Goal: Navigation & Orientation: Find specific page/section

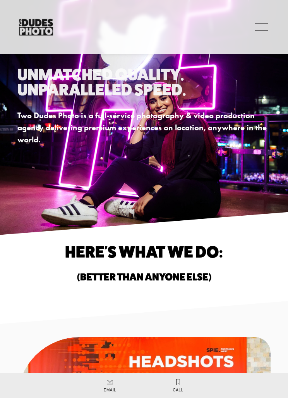
click at [262, 28] on div at bounding box center [262, 27] width 14 height 14
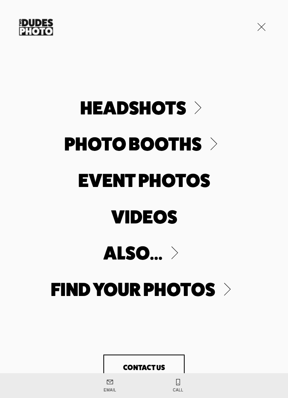
click at [163, 364] on link "Contact Us" at bounding box center [143, 367] width 81 height 26
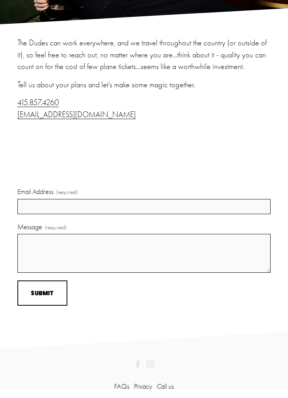
scroll to position [98, 0]
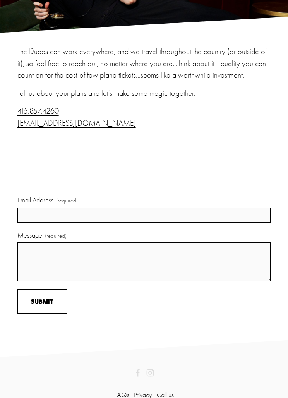
click at [119, 397] on link "FAQs" at bounding box center [121, 394] width 15 height 10
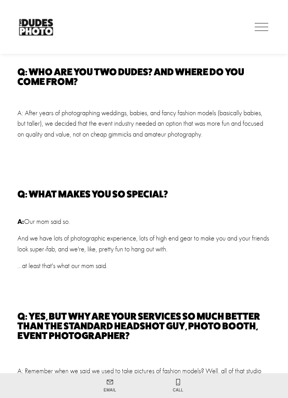
click at [261, 25] on div at bounding box center [262, 27] width 14 height 14
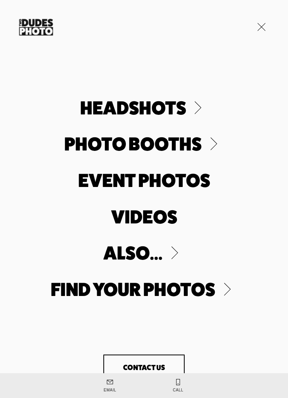
click at [80, 141] on link "Folder: Photo Booths" at bounding box center [143, 143] width 159 height 19
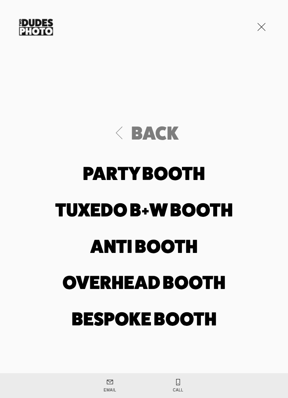
click at [175, 174] on link "Party Booth" at bounding box center [144, 173] width 122 height 19
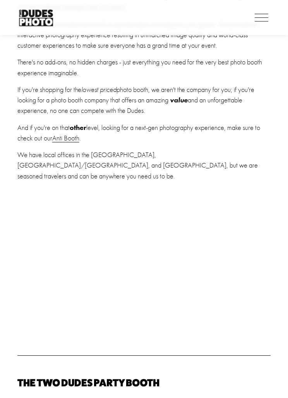
scroll to position [240, 0]
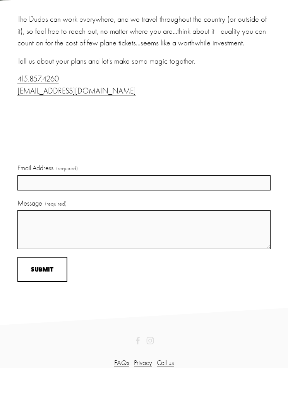
scroll to position [98, 0]
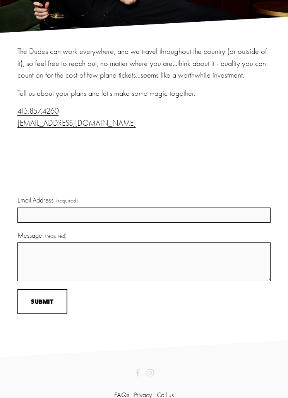
click at [120, 397] on link "FAQs" at bounding box center [121, 394] width 15 height 10
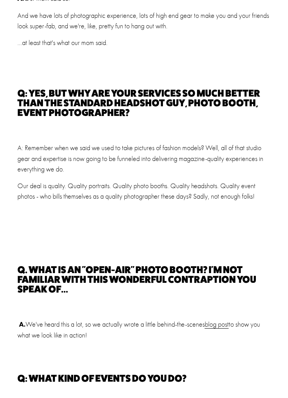
scroll to position [280, 0]
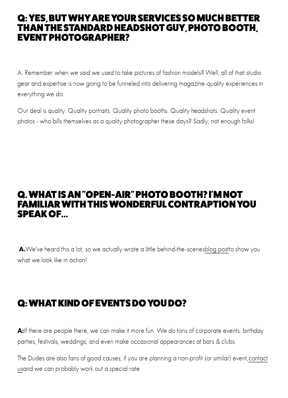
click at [222, 251] on link "blog post" at bounding box center [217, 249] width 24 height 8
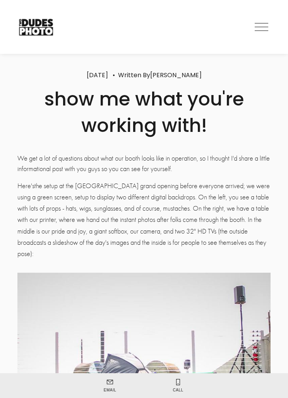
click at [173, 75] on link "[PERSON_NAME]" at bounding box center [176, 75] width 52 height 9
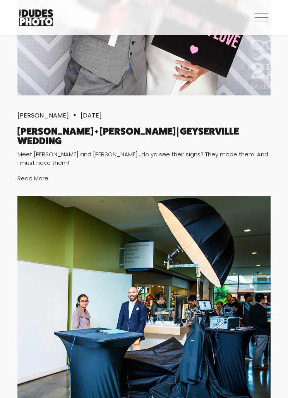
scroll to position [3731, 0]
